Goal: Find contact information

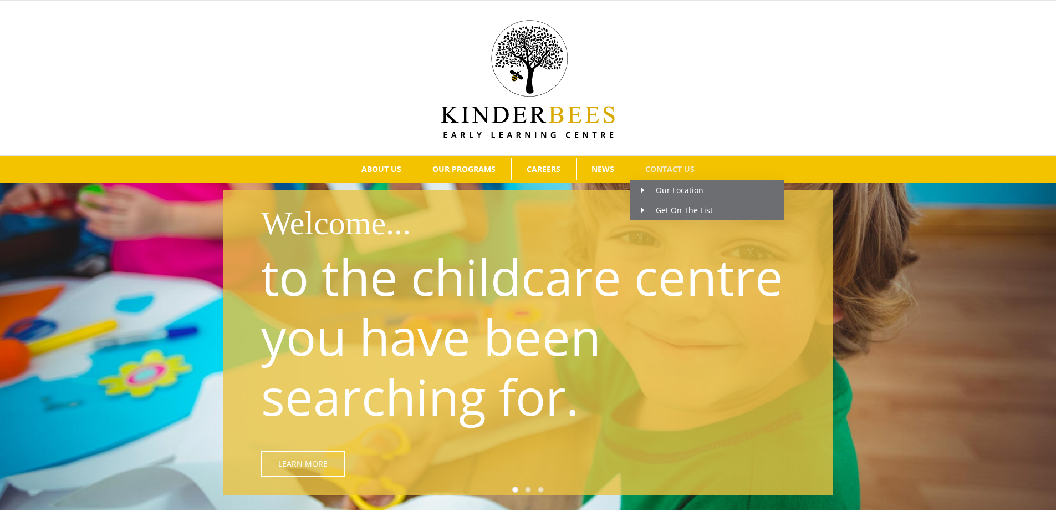
click at [671, 160] on link "CONTACT US" at bounding box center [671, 169] width 80 height 22
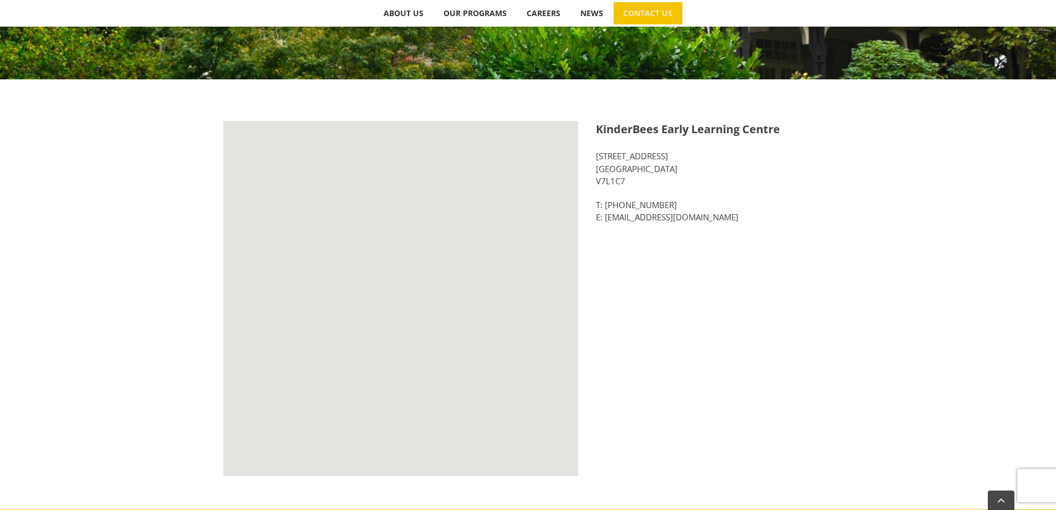
scroll to position [332, 0]
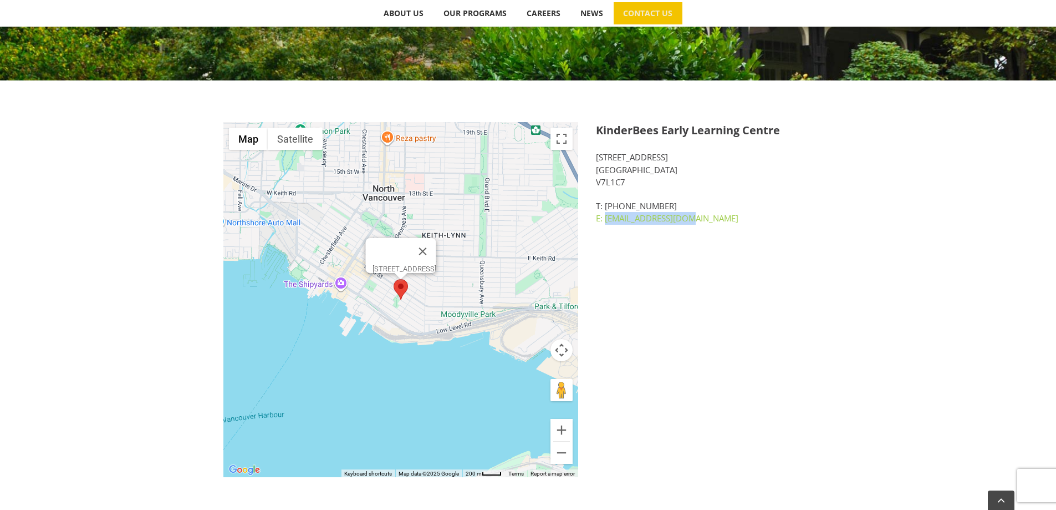
drag, startPoint x: 694, startPoint y: 219, endPoint x: 607, endPoint y: 218, distance: 87.6
click at [607, 218] on p "T: [PHONE_NUMBER] E: [EMAIL_ADDRESS][DOMAIN_NAME]" at bounding box center [714, 212] width 237 height 25
copy link "[EMAIL_ADDRESS][DOMAIN_NAME]"
